Goal: Information Seeking & Learning: Find specific fact

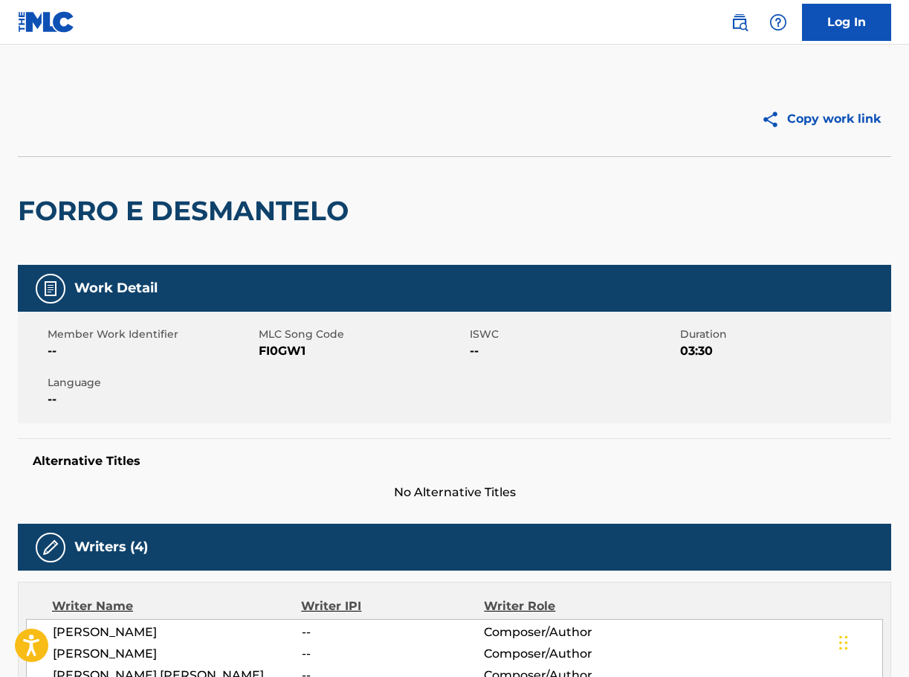
drag, startPoint x: 749, startPoint y: 22, endPoint x: 723, endPoint y: 40, distance: 32.6
click at [749, 22] on link at bounding box center [740, 22] width 30 height 30
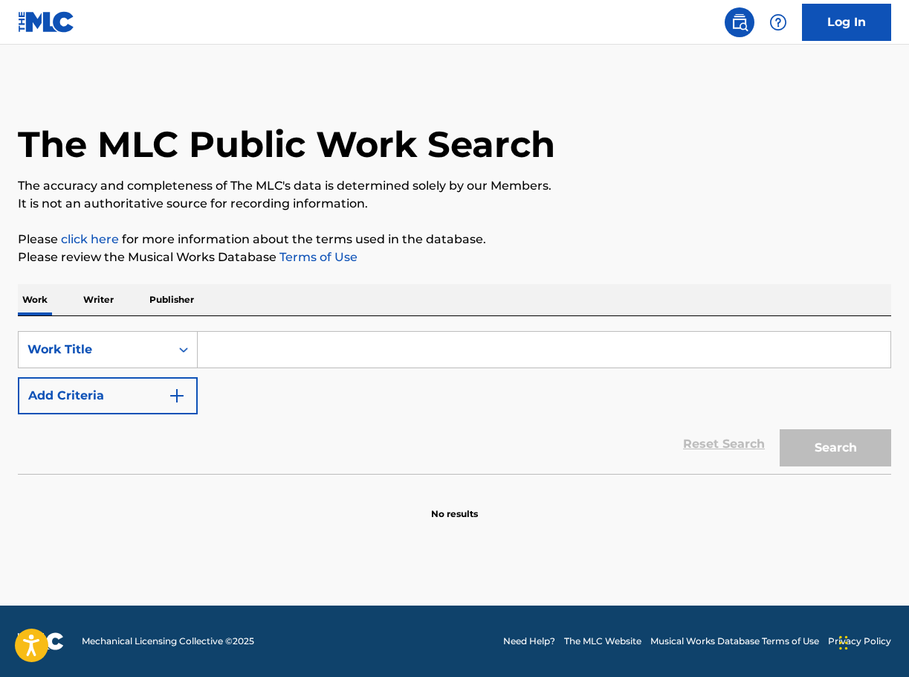
click at [323, 338] on input "Search Form" at bounding box center [544, 350] width 693 height 36
paste input "THE WORLD OF MOTHER"
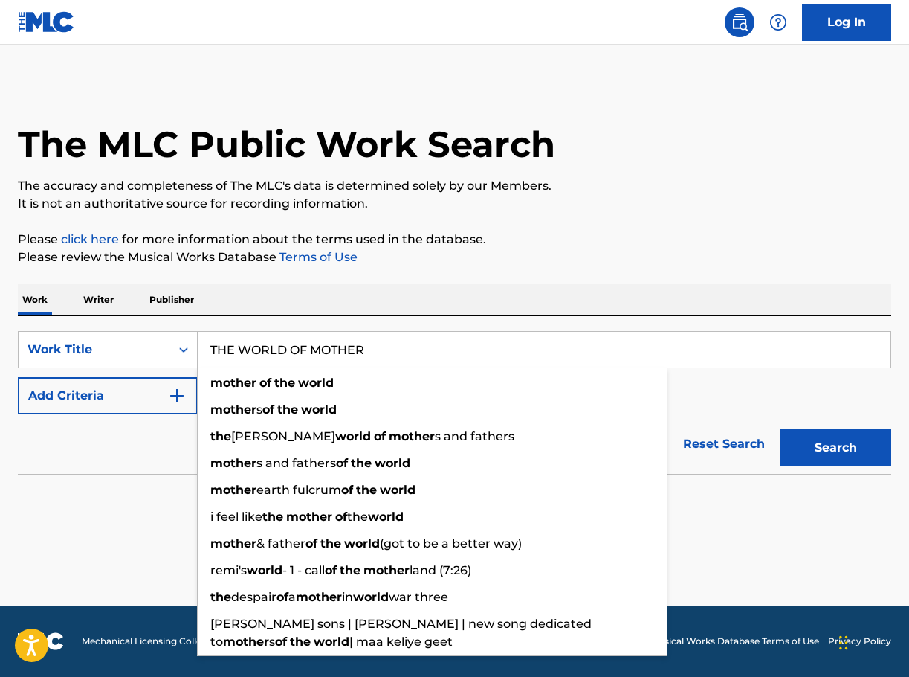
type input "THE WORLD OF MOTHER"
click at [164, 390] on button "Add Criteria" at bounding box center [108, 395] width 180 height 37
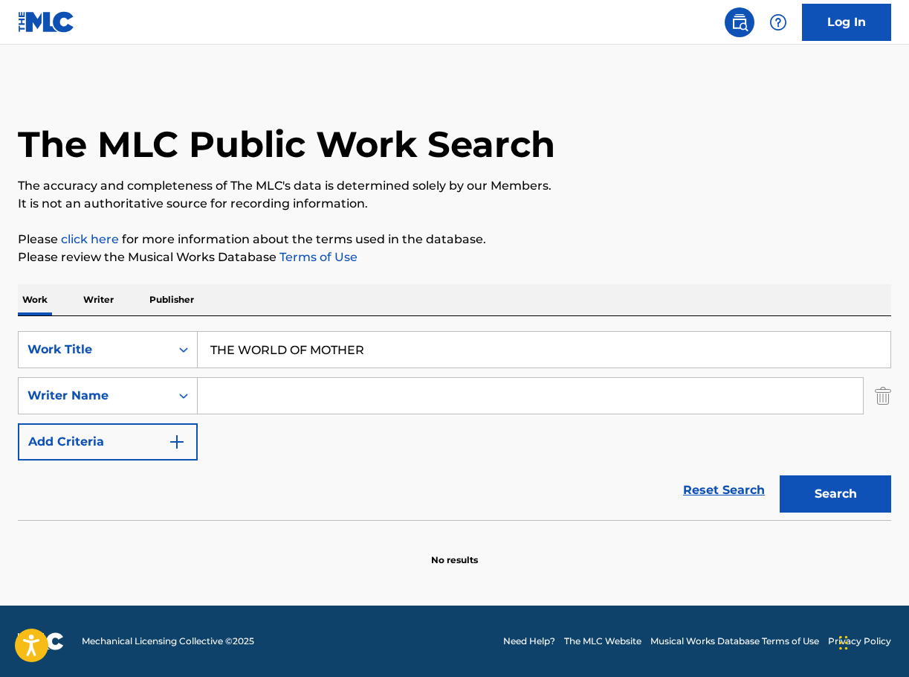
drag, startPoint x: 268, startPoint y: 395, endPoint x: 288, endPoint y: 400, distance: 20.0
click at [268, 394] on input "Search Form" at bounding box center [530, 396] width 665 height 36
paste input "Hirokazu"
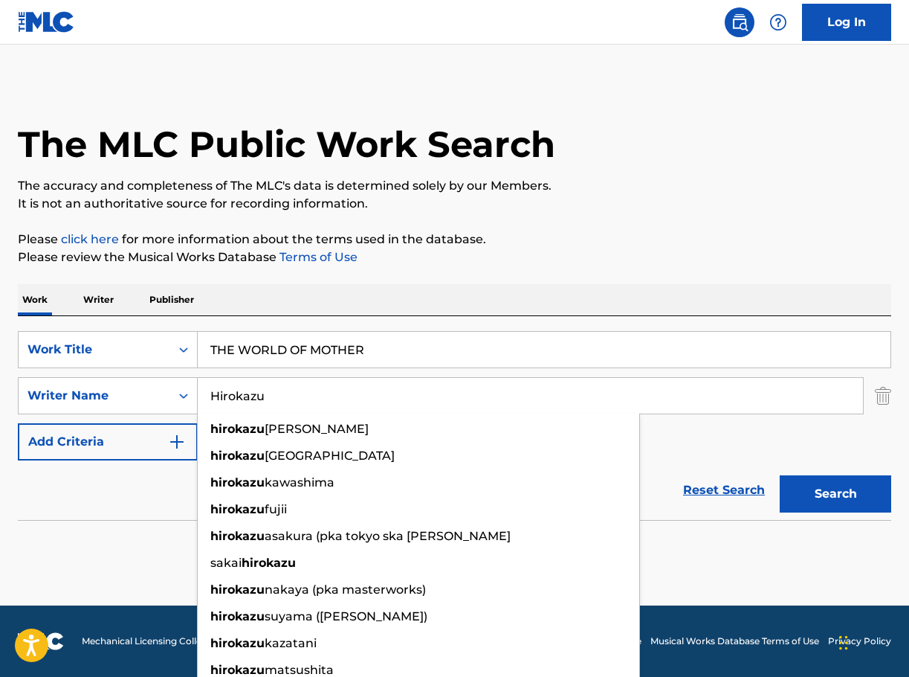
type input "Hirokazu"
click at [862, 507] on button "Search" at bounding box center [836, 493] width 112 height 37
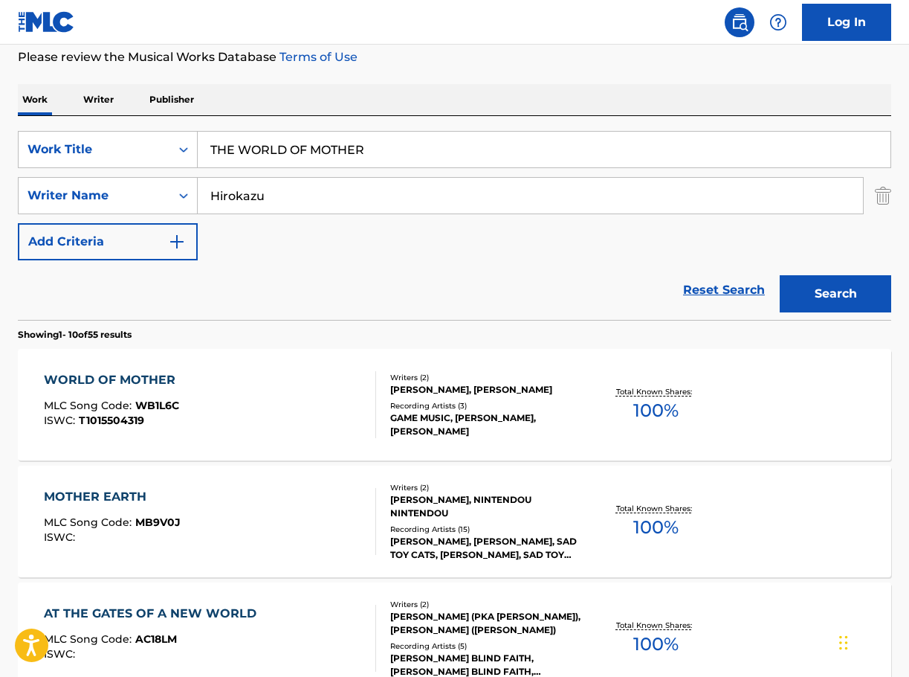
scroll to position [223, 0]
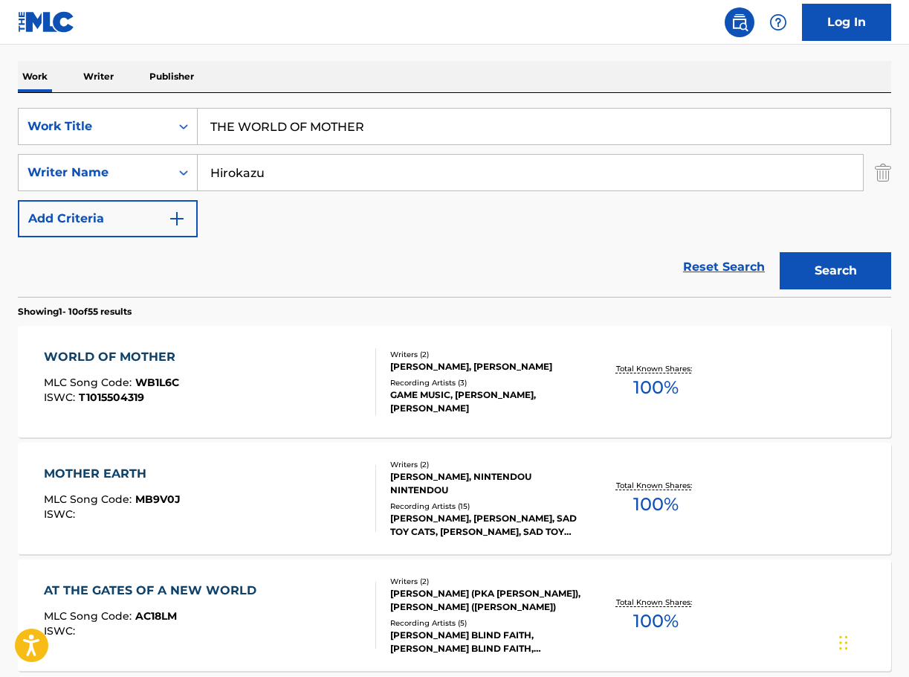
click at [494, 366] on div "[PERSON_NAME], [PERSON_NAME]" at bounding box center [486, 366] width 193 height 13
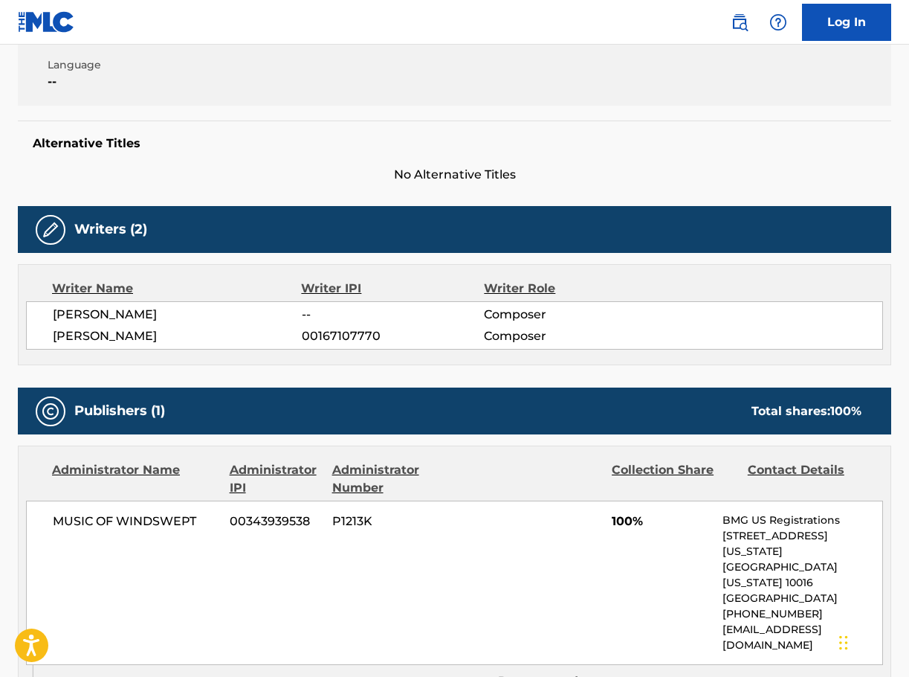
scroll to position [243, 0]
